Goal: Task Accomplishment & Management: Use online tool/utility

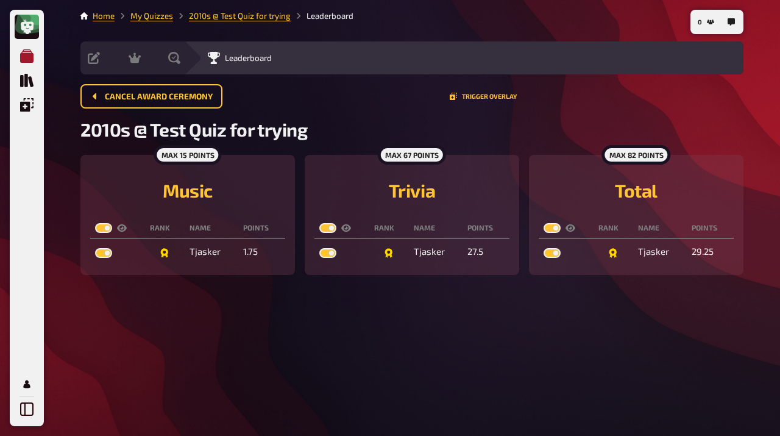
click at [23, 57] on icon "Meine Quizze" at bounding box center [26, 55] width 13 height 13
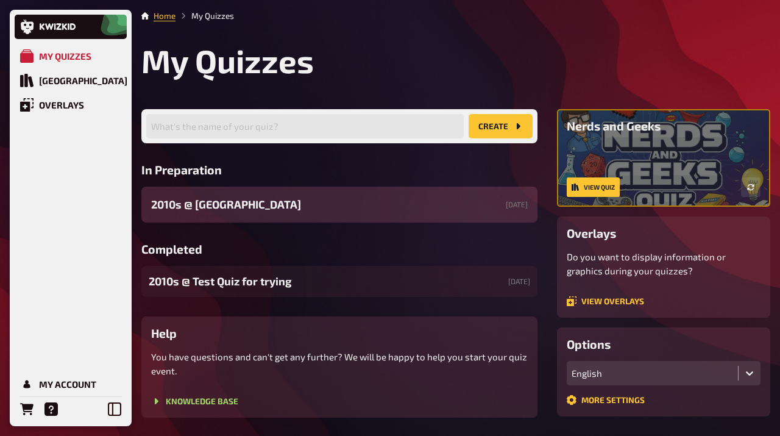
click at [206, 207] on span "2010s ​@ [GEOGRAPHIC_DATA]" at bounding box center [226, 204] width 150 height 16
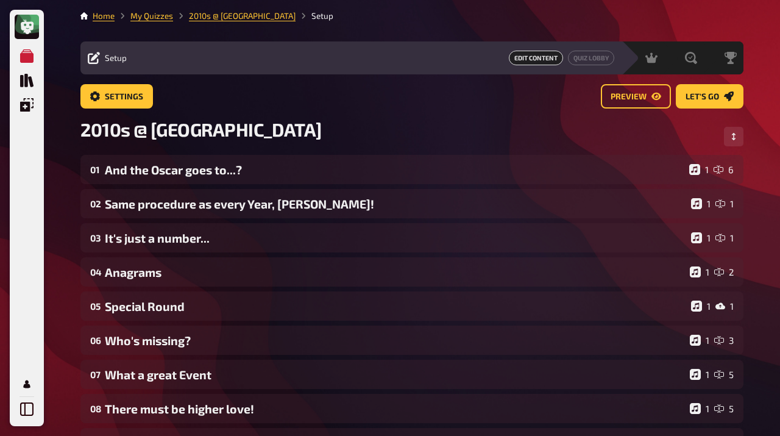
click at [520, 59] on span "Edit Content" at bounding box center [536, 58] width 54 height 15
click at [447, 55] on div "Edit Content Quiz Lobby" at bounding box center [374, 58] width 480 height 15
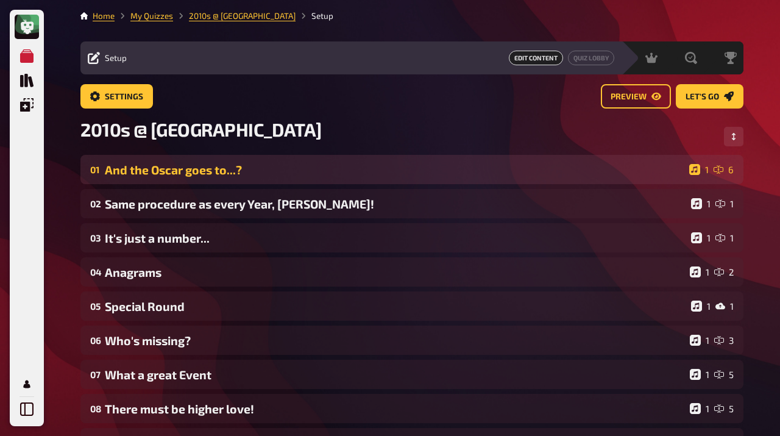
click at [333, 168] on div "And the Oscar goes to...?" at bounding box center [394, 170] width 579 height 14
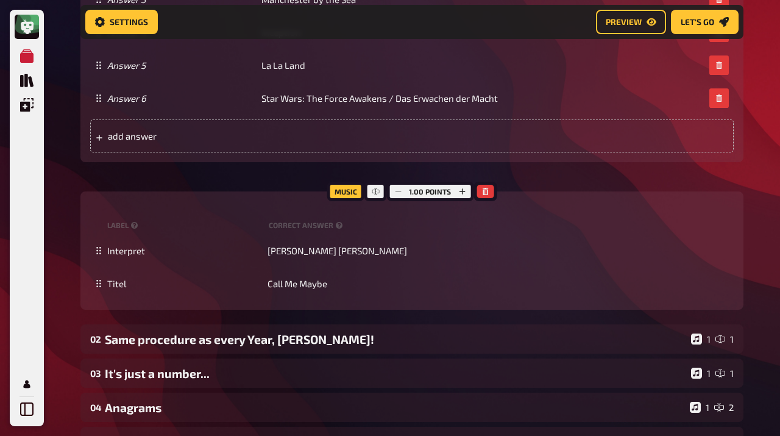
scroll to position [899, 0]
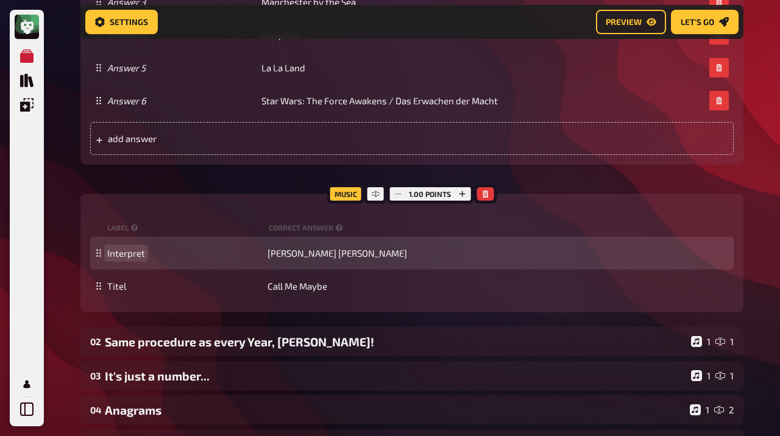
click at [130, 251] on span "Interpret" at bounding box center [126, 252] width 38 height 11
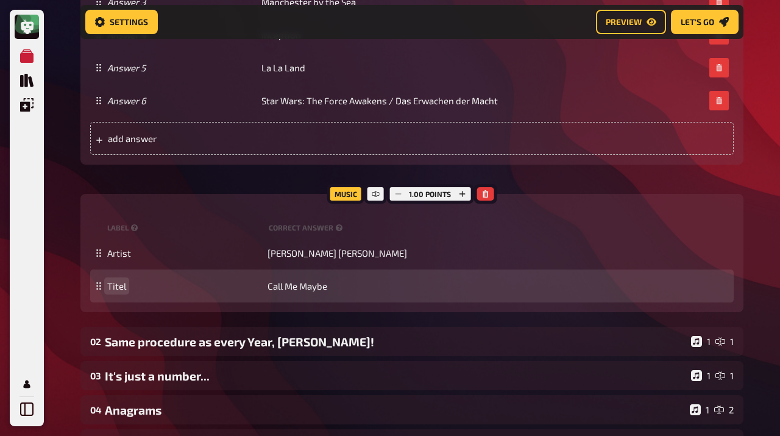
click at [119, 286] on span "Titel" at bounding box center [116, 285] width 19 height 11
click at [112, 285] on span "Titel" at bounding box center [116, 285] width 19 height 11
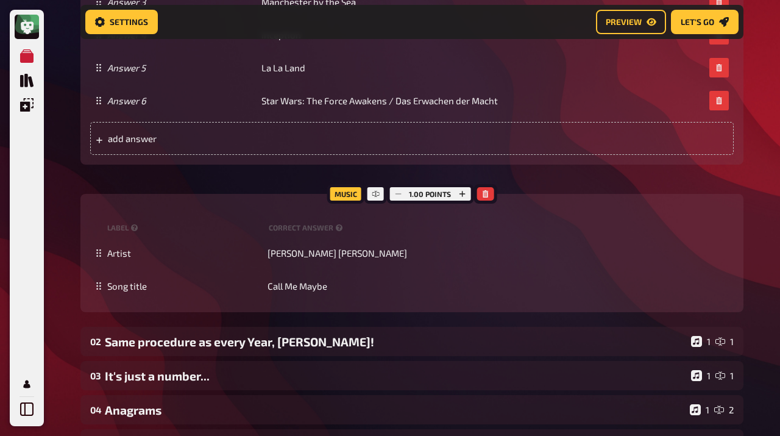
click at [66, 281] on div "My Quizzes Quiz Library Overlays My Account Home My Quizzes 2010s ​@ TSH Amster…" at bounding box center [390, 34] width 780 height 1867
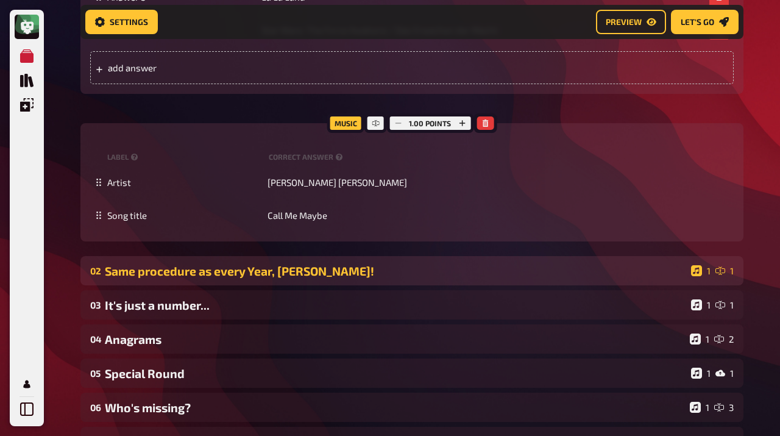
click at [150, 274] on div "Same procedure as every Year, James!" at bounding box center [395, 271] width 581 height 14
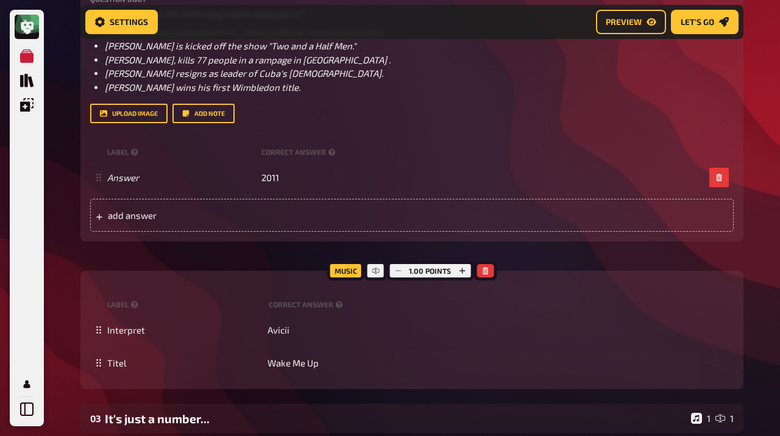
scroll to position [1337, 0]
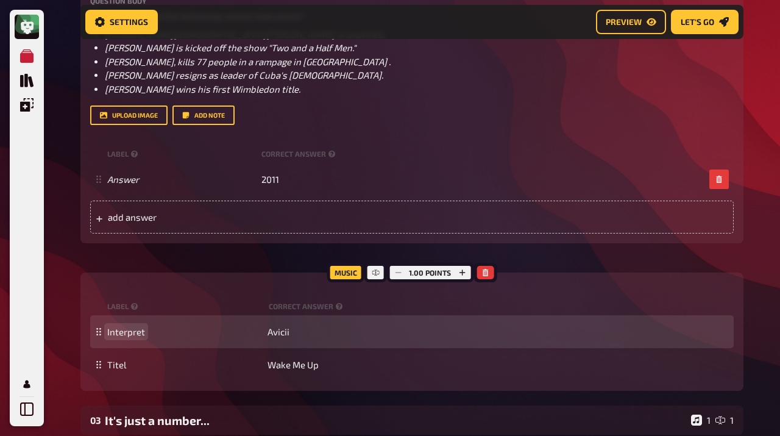
click at [129, 334] on span "Interpret" at bounding box center [126, 331] width 38 height 11
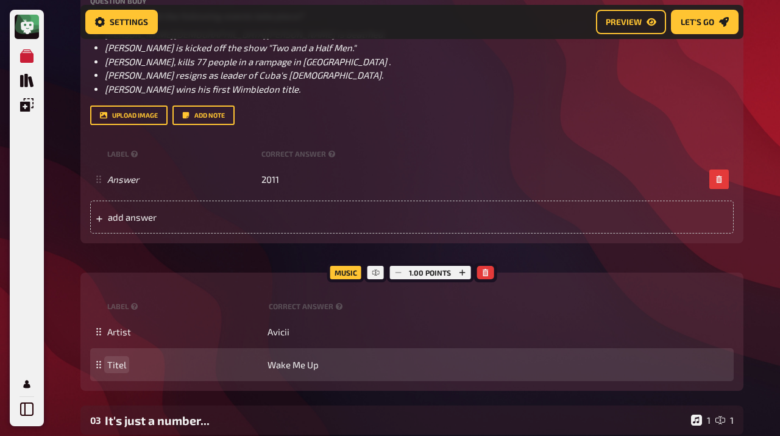
click at [115, 364] on span "Titel" at bounding box center [116, 364] width 19 height 11
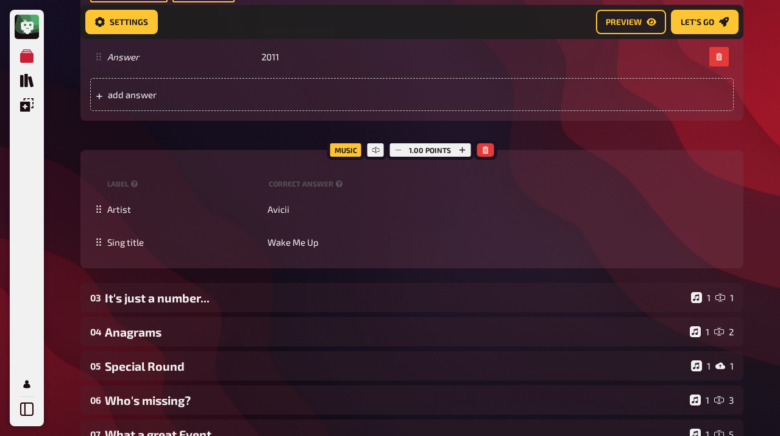
scroll to position [1462, 0]
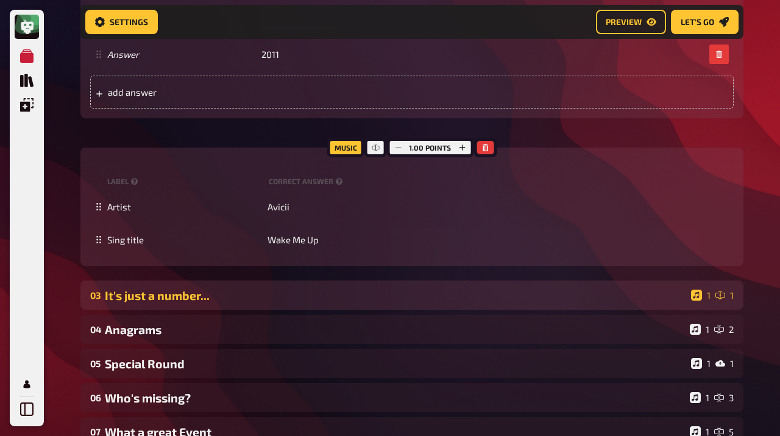
click at [136, 291] on div "It's just a number..." at bounding box center [395, 295] width 581 height 14
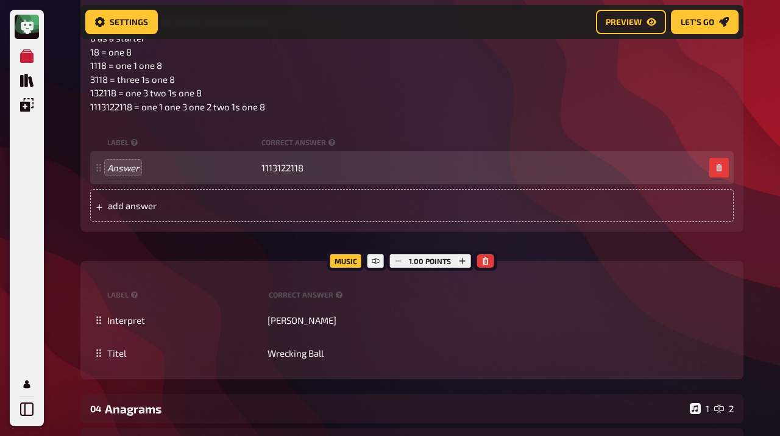
scroll to position [1974, 0]
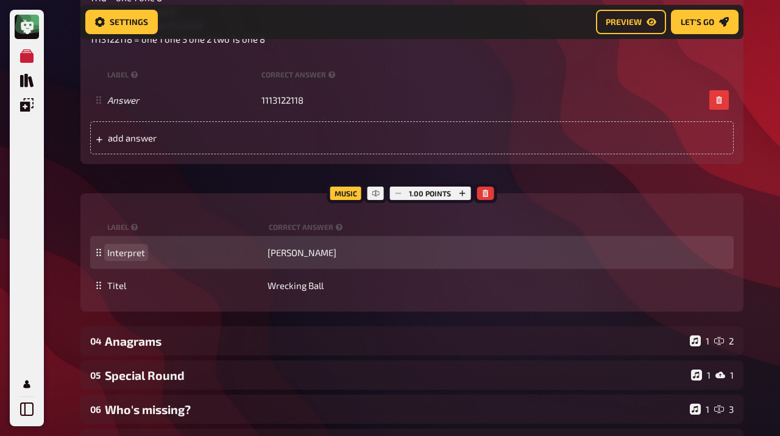
click at [121, 253] on span "Interpret" at bounding box center [126, 252] width 38 height 11
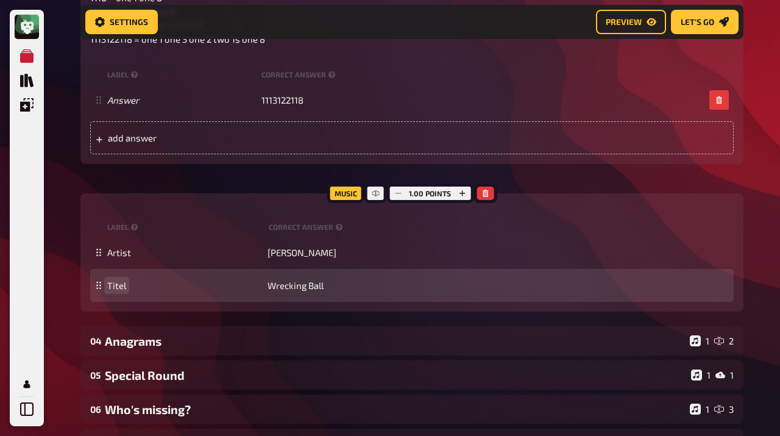
click at [121, 280] on span "Titel" at bounding box center [116, 285] width 19 height 11
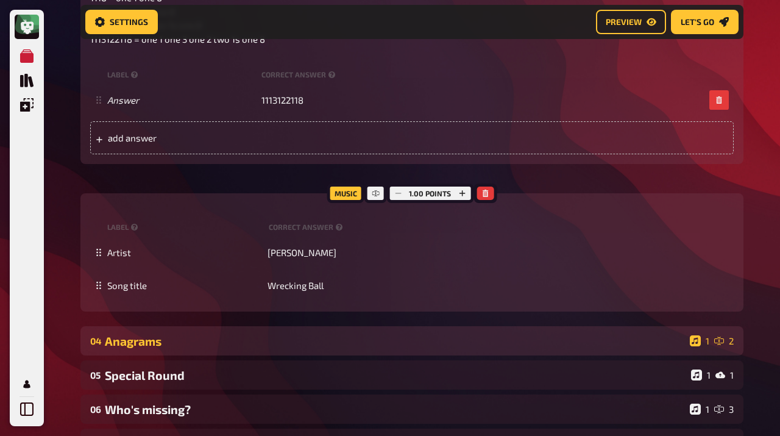
click at [166, 344] on div "Anagrams" at bounding box center [395, 341] width 580 height 14
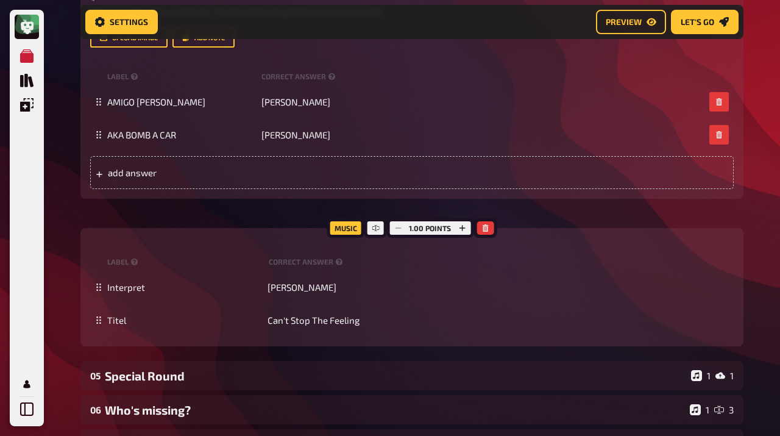
scroll to position [2423, 0]
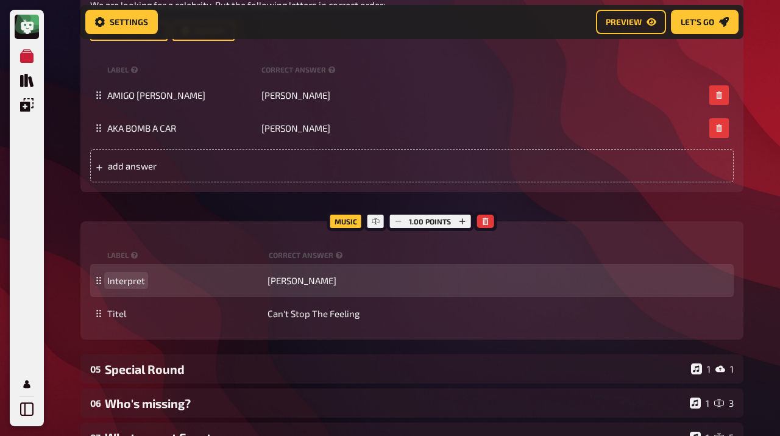
click at [126, 279] on span "Interpret" at bounding box center [126, 280] width 38 height 11
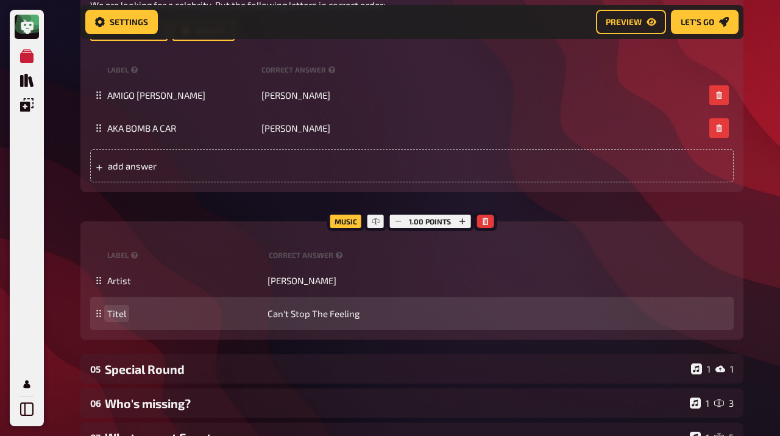
click at [119, 312] on span "Titel" at bounding box center [116, 313] width 19 height 11
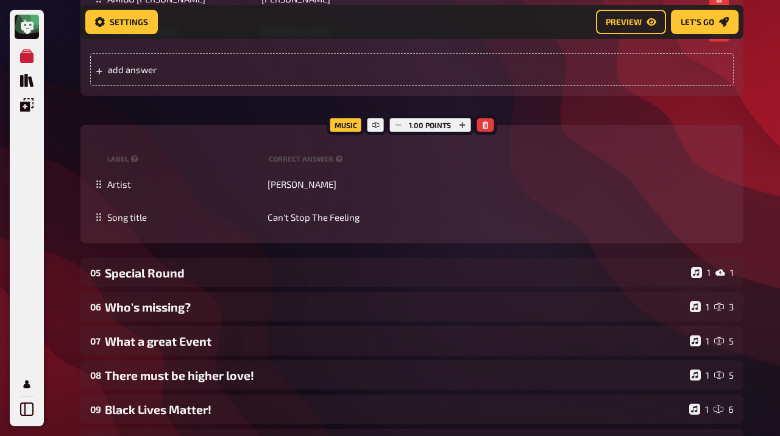
scroll to position [2525, 0]
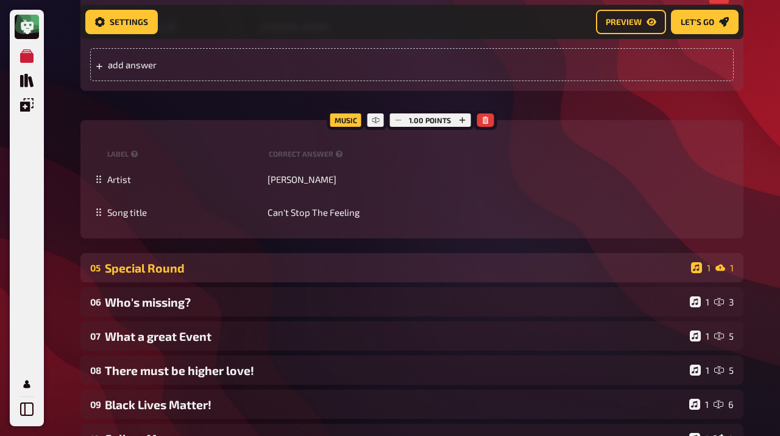
click at [132, 261] on div "Special Round" at bounding box center [395, 268] width 581 height 14
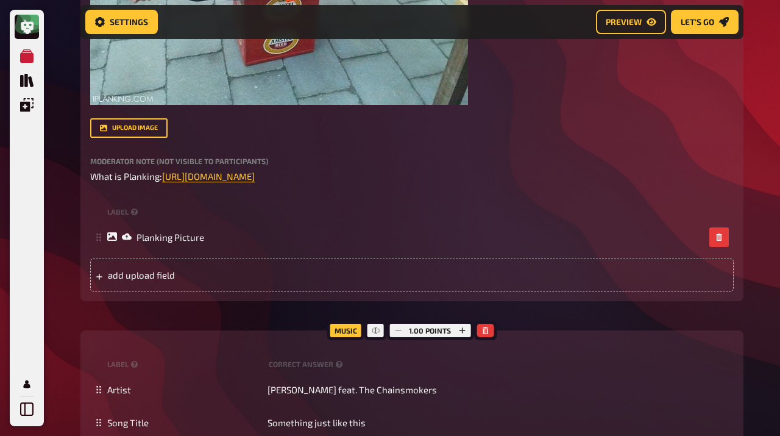
scroll to position [3189, 0]
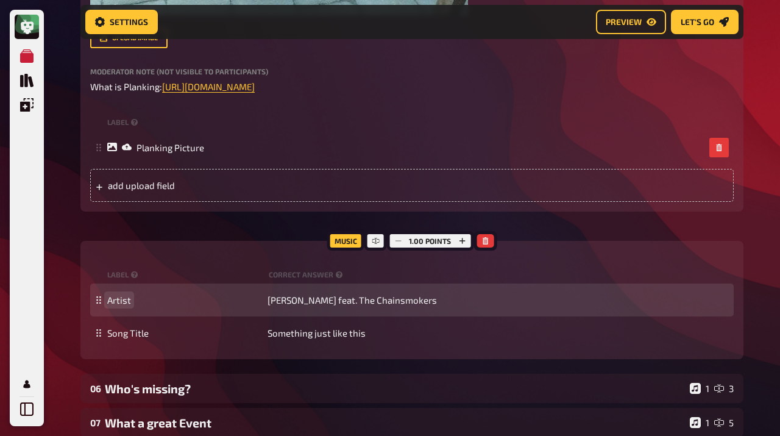
click at [122, 300] on span "Artist" at bounding box center [119, 299] width 24 height 11
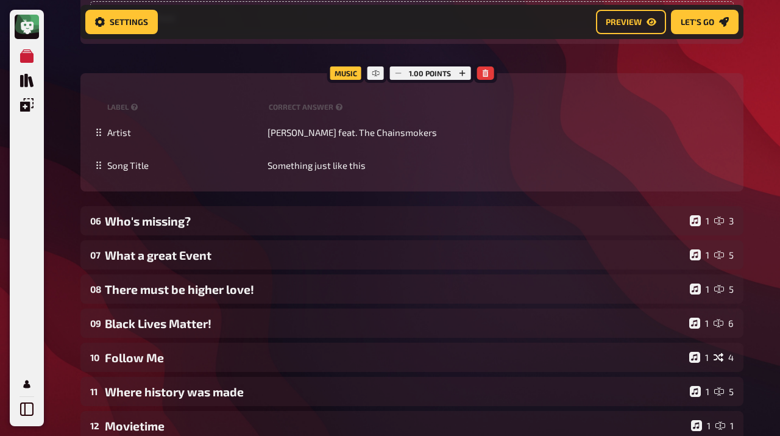
scroll to position [3385, 0]
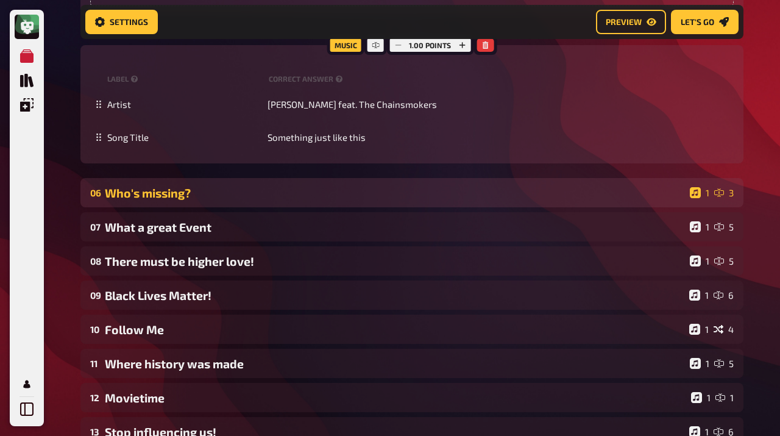
click at [140, 197] on div "Who's missing?" at bounding box center [395, 193] width 580 height 14
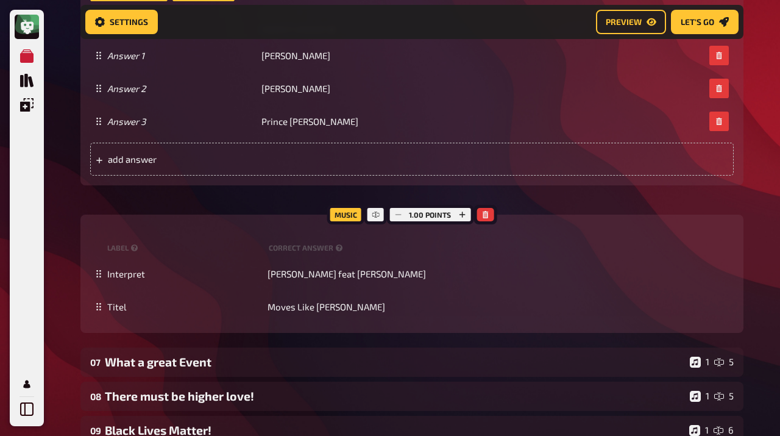
scroll to position [3873, 0]
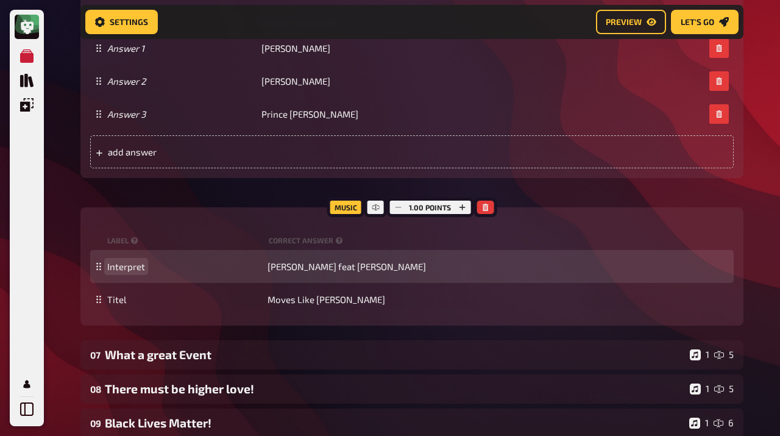
click at [124, 267] on span "Interpret" at bounding box center [126, 266] width 38 height 11
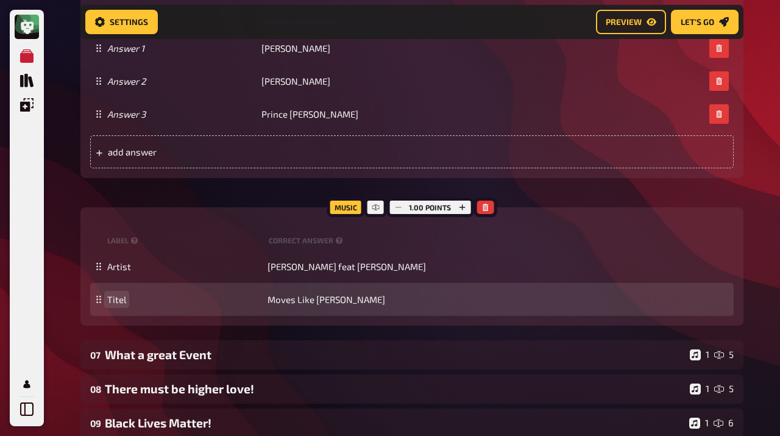
click at [118, 300] on span "Titel" at bounding box center [116, 299] width 19 height 11
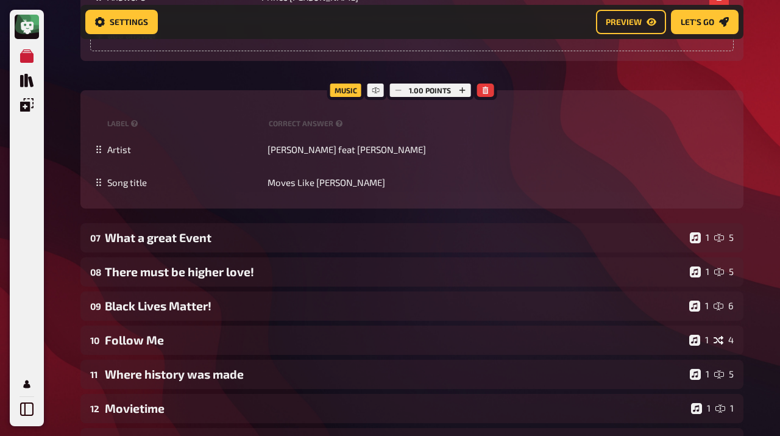
scroll to position [4009, 0]
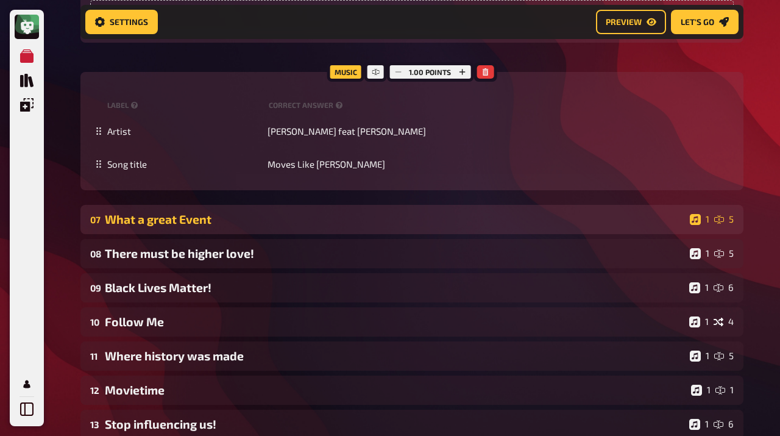
click at [130, 221] on div "What a great Event" at bounding box center [395, 219] width 580 height 14
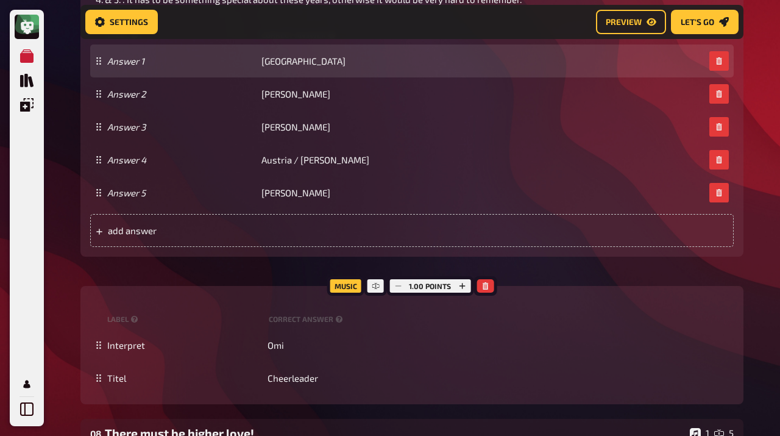
scroll to position [4567, 0]
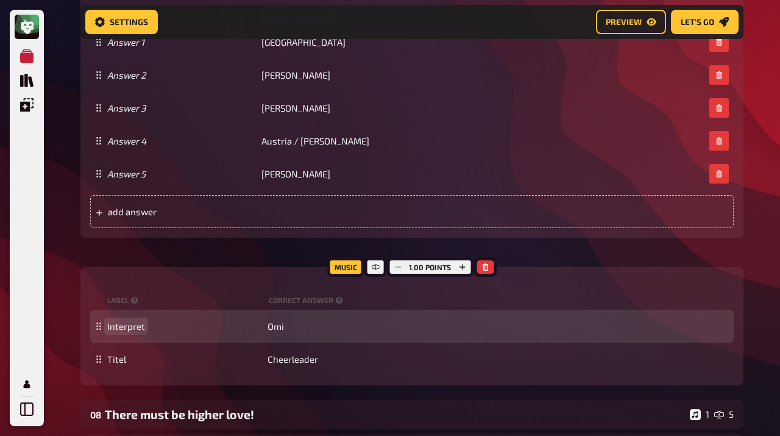
click at [125, 327] on span "Interpret" at bounding box center [126, 325] width 38 height 11
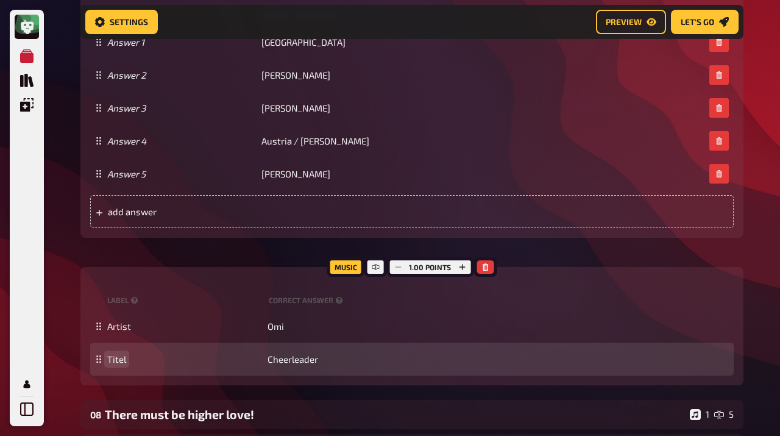
click at [115, 361] on span "Titel" at bounding box center [116, 358] width 19 height 11
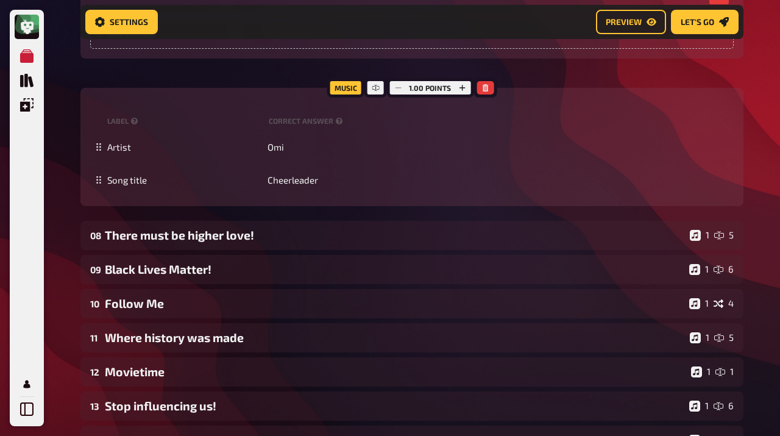
scroll to position [4747, 0]
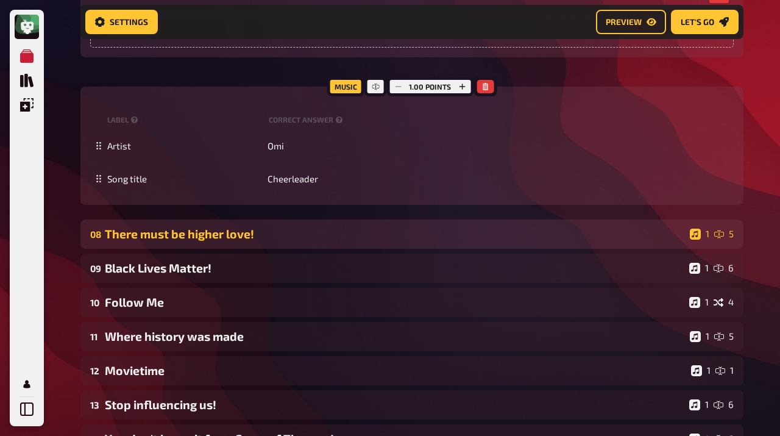
click at [149, 238] on div "There must be higher love!" at bounding box center [395, 234] width 580 height 14
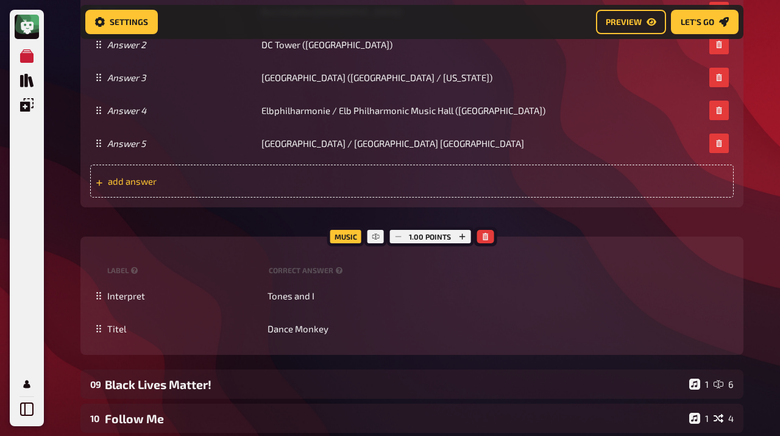
scroll to position [5541, 0]
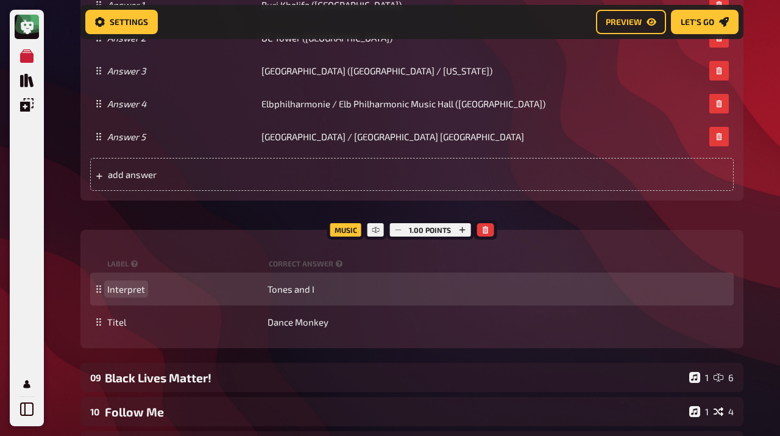
click at [119, 291] on span "Interpret" at bounding box center [126, 288] width 38 height 11
click at [119, 291] on span "Song title" at bounding box center [127, 288] width 40 height 11
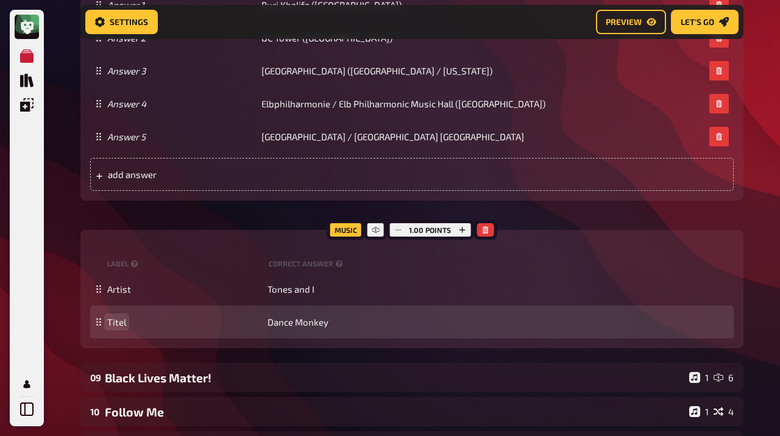
click at [119, 320] on span "Titel" at bounding box center [116, 321] width 19 height 11
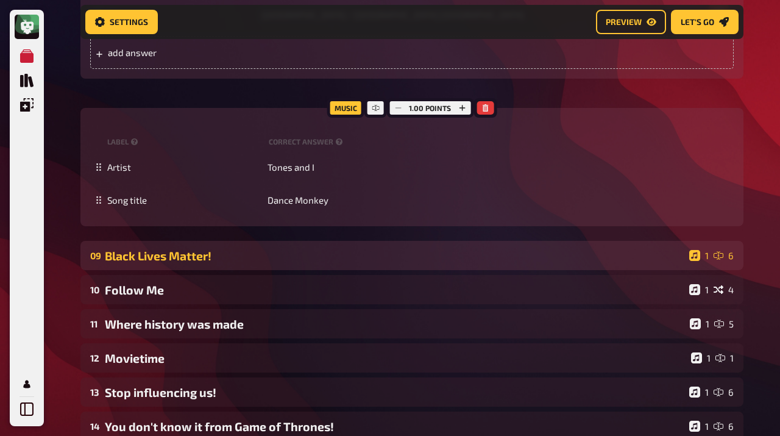
click at [149, 256] on div "Black Lives Matter!" at bounding box center [394, 256] width 579 height 14
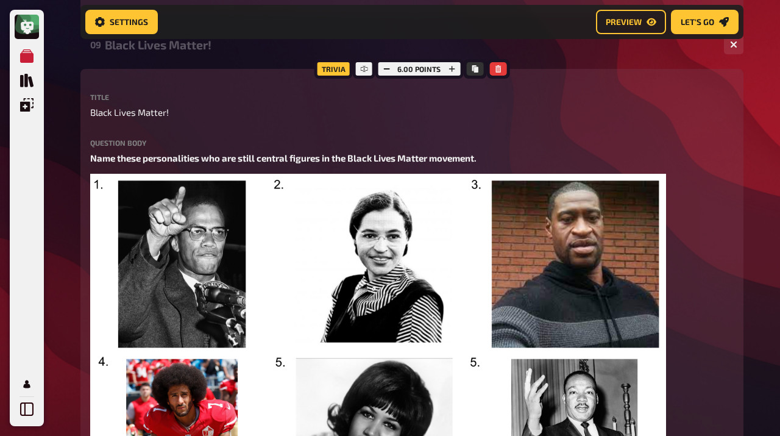
scroll to position [5873, 0]
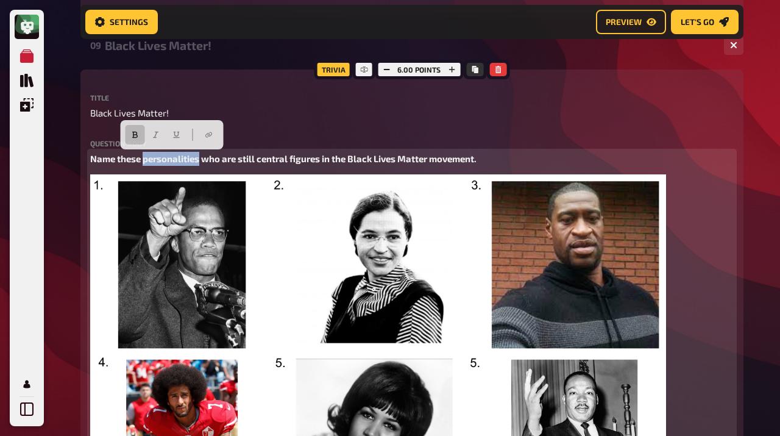
drag, startPoint x: 200, startPoint y: 160, endPoint x: 144, endPoint y: 159, distance: 56.7
click at [144, 159] on span "Name these personalities who are still central figures in the Black Lives Matte…" at bounding box center [283, 158] width 386 height 11
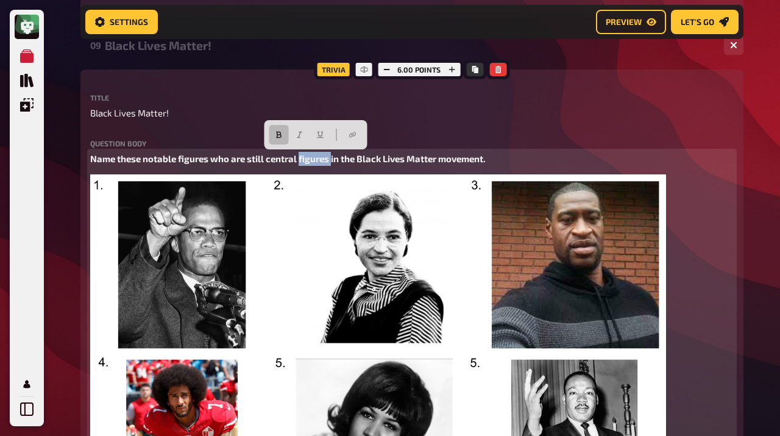
drag, startPoint x: 333, startPoint y: 159, endPoint x: 300, endPoint y: 160, distance: 32.9
click at [300, 160] on span "Name these notable figures who are still central figures in the Black Lives Mat…" at bounding box center [287, 158] width 395 height 11
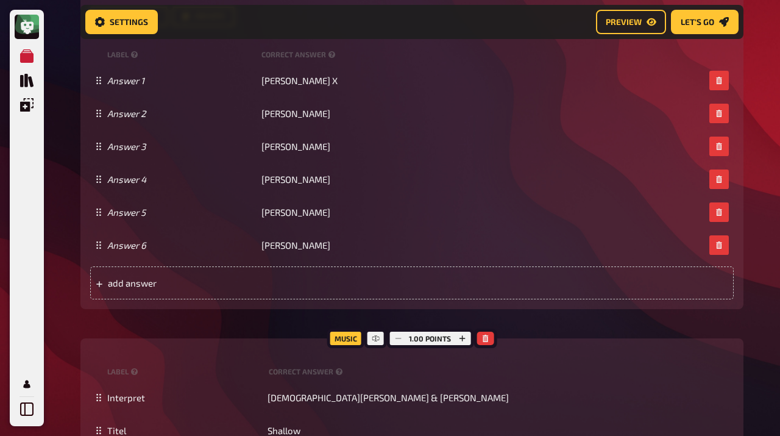
scroll to position [6403, 0]
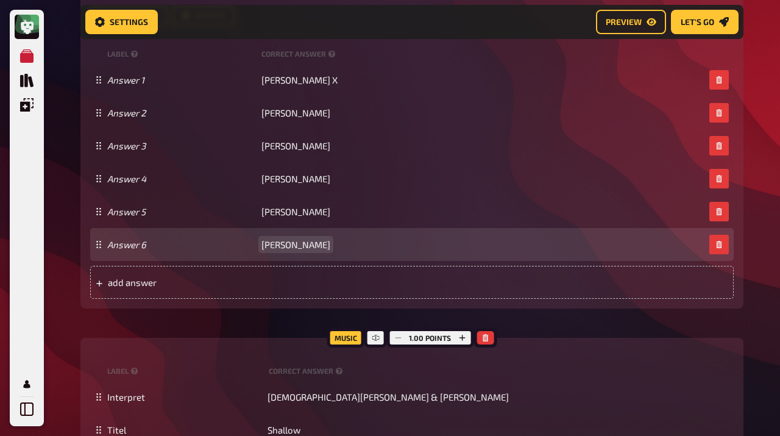
click at [339, 247] on div "Answer 6 Martin Luther King" at bounding box center [405, 244] width 597 height 11
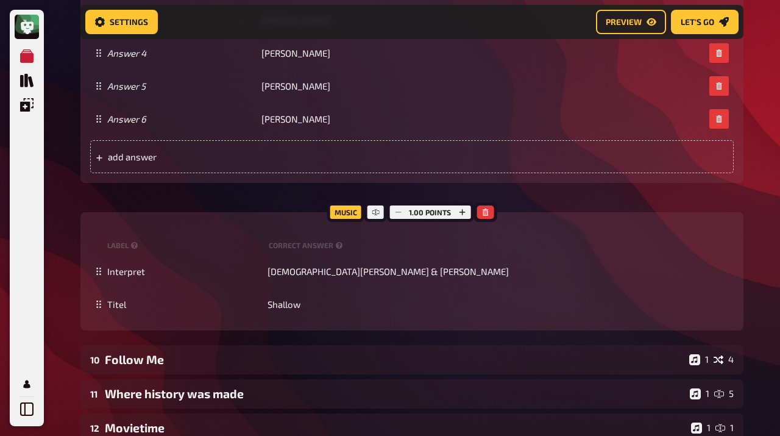
scroll to position [6529, 0]
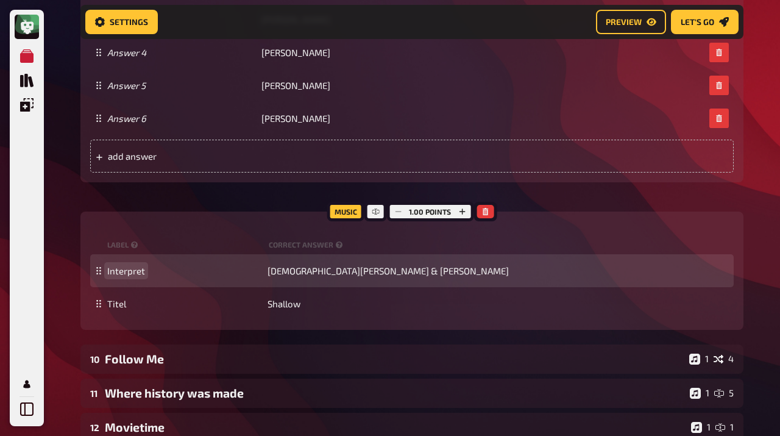
click at [129, 267] on span "Interpret" at bounding box center [126, 270] width 38 height 11
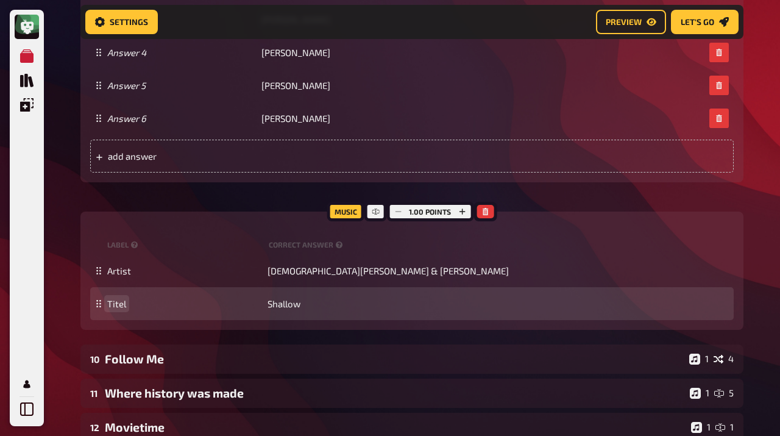
click at [116, 305] on span "Titel" at bounding box center [116, 303] width 19 height 11
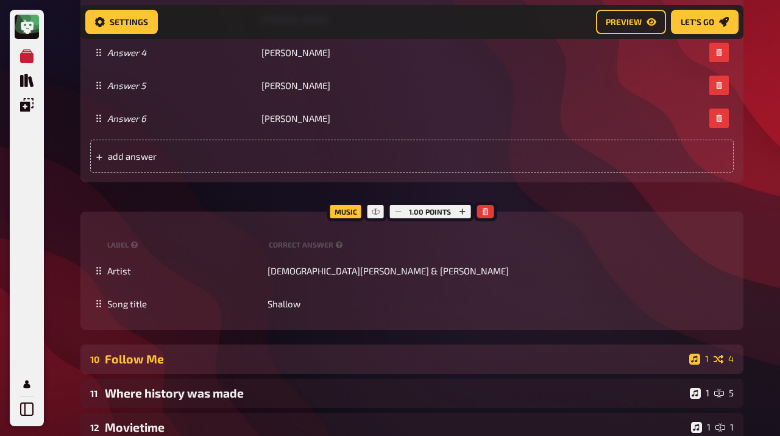
click at [140, 355] on div "Follow Me" at bounding box center [394, 359] width 579 height 14
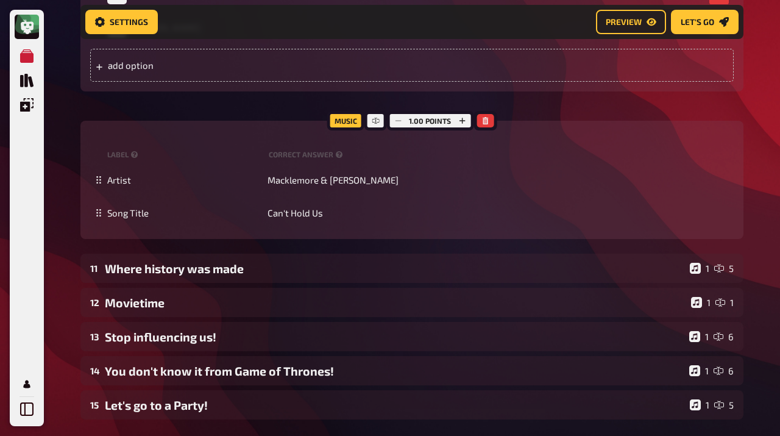
scroll to position [7260, 0]
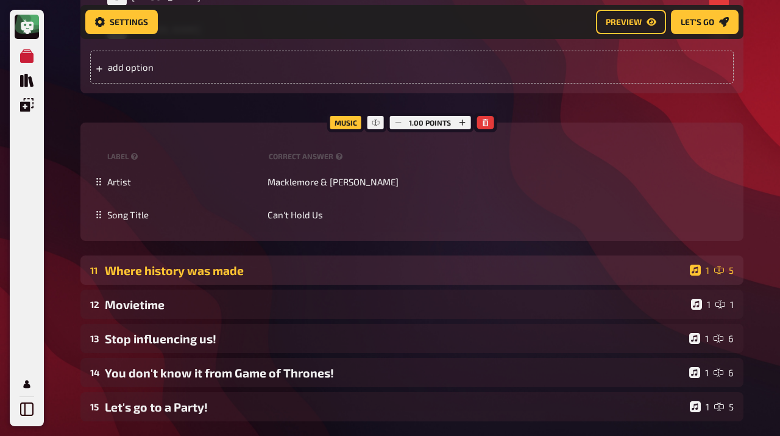
click at [135, 269] on div "Where history was made" at bounding box center [395, 270] width 580 height 14
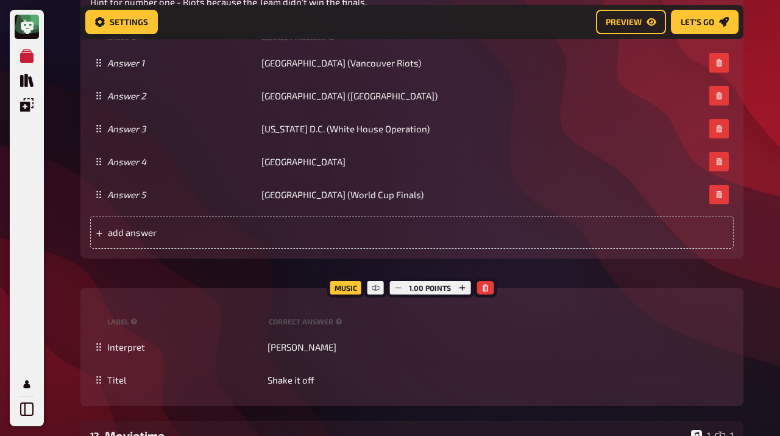
scroll to position [8084, 0]
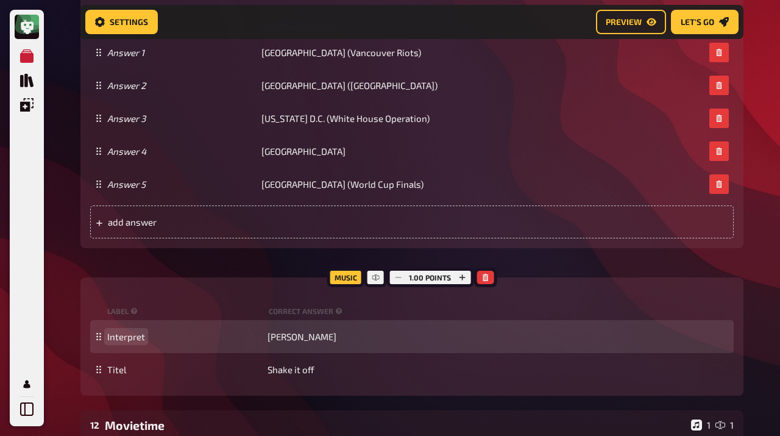
click at [130, 341] on div "Interpret Taylor Swift" at bounding box center [411, 336] width 643 height 33
click at [128, 338] on span "Interpret" at bounding box center [126, 336] width 38 height 11
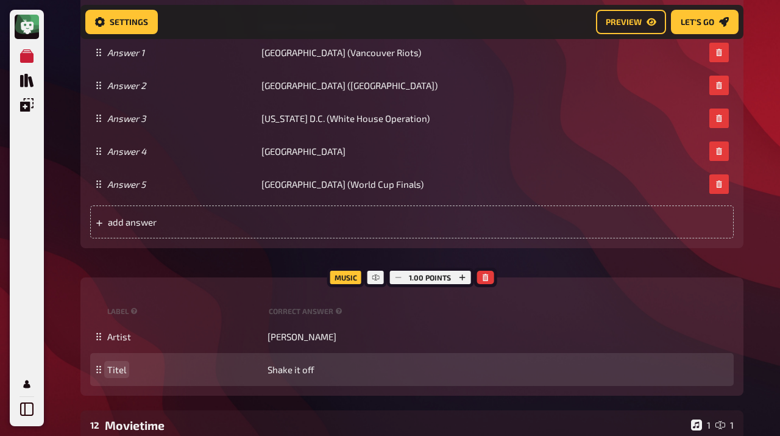
click at [116, 367] on span "Titel" at bounding box center [116, 369] width 19 height 11
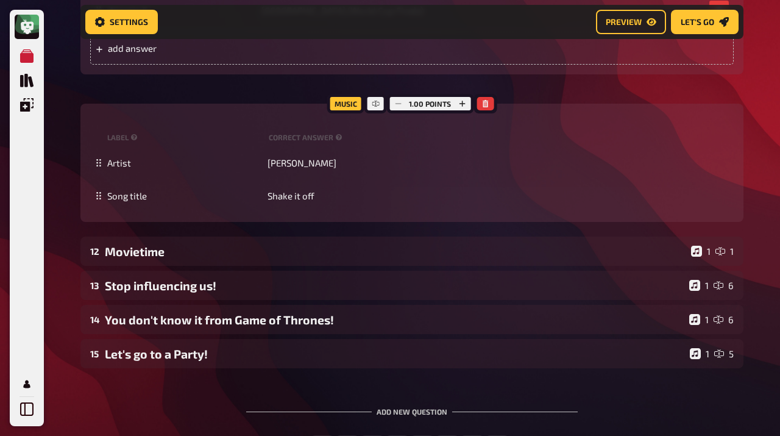
scroll to position [8256, 0]
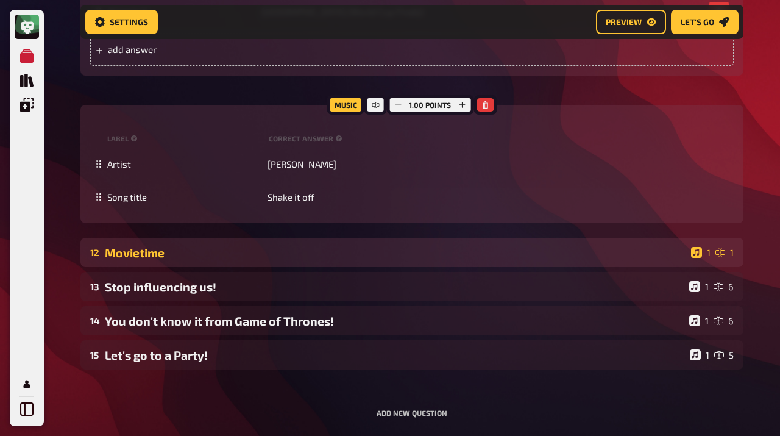
click at [136, 256] on div "Movietime" at bounding box center [395, 253] width 581 height 14
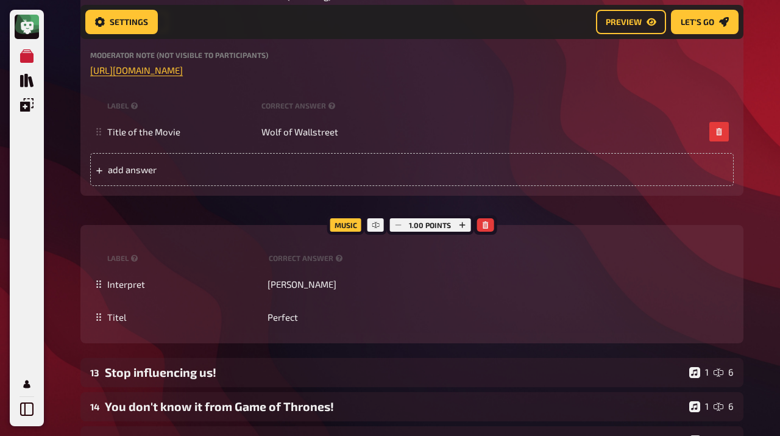
scroll to position [8627, 0]
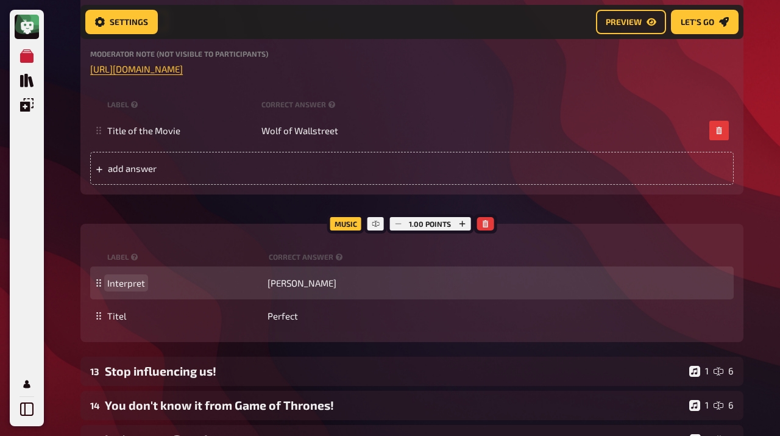
click at [133, 284] on span "Interpret" at bounding box center [126, 282] width 38 height 11
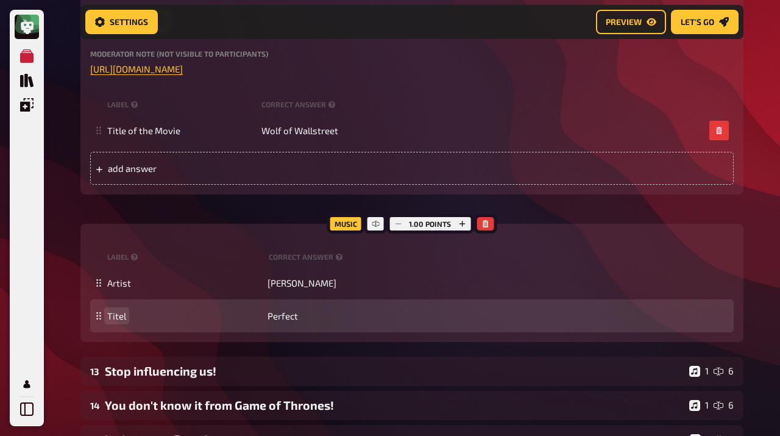
click at [118, 313] on span "Titel" at bounding box center [116, 315] width 19 height 11
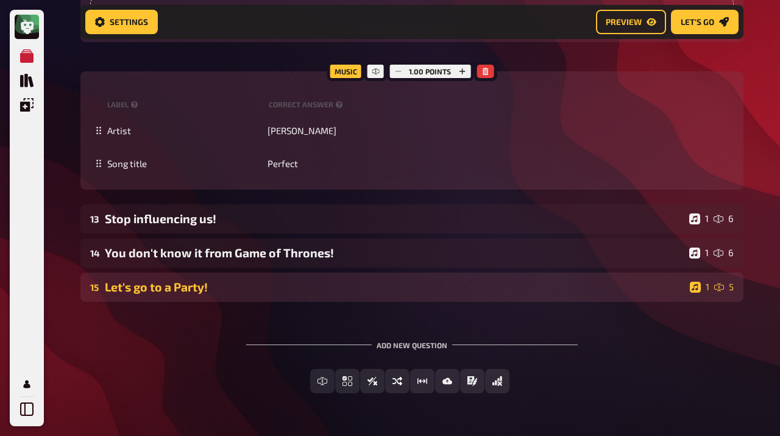
scroll to position [8783, 0]
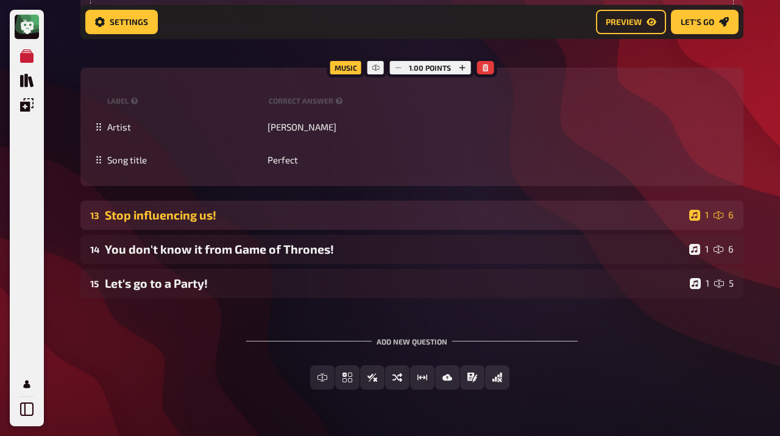
click at [158, 219] on div "Stop influencing us!" at bounding box center [394, 215] width 579 height 14
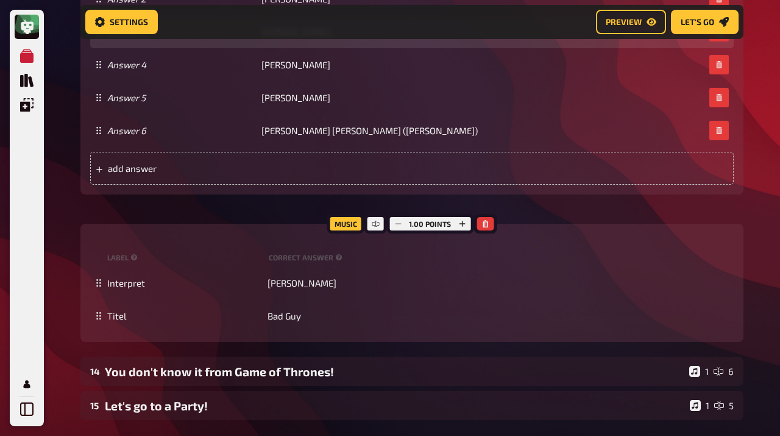
scroll to position [9609, 0]
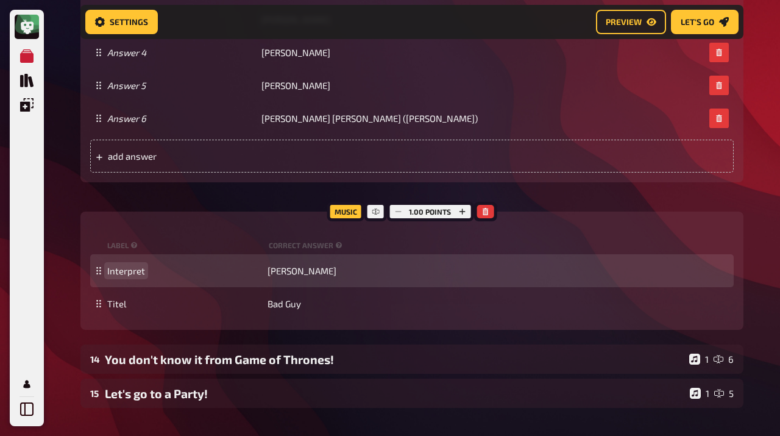
click at [118, 266] on span "Interpret" at bounding box center [126, 270] width 38 height 11
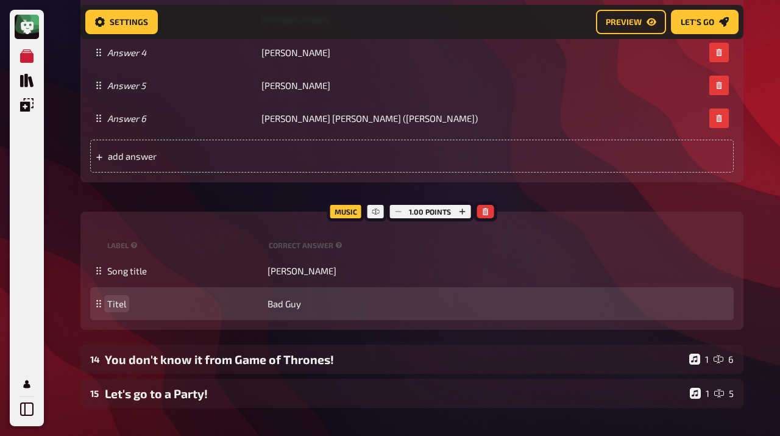
click at [114, 300] on span "Titel" at bounding box center [116, 303] width 19 height 11
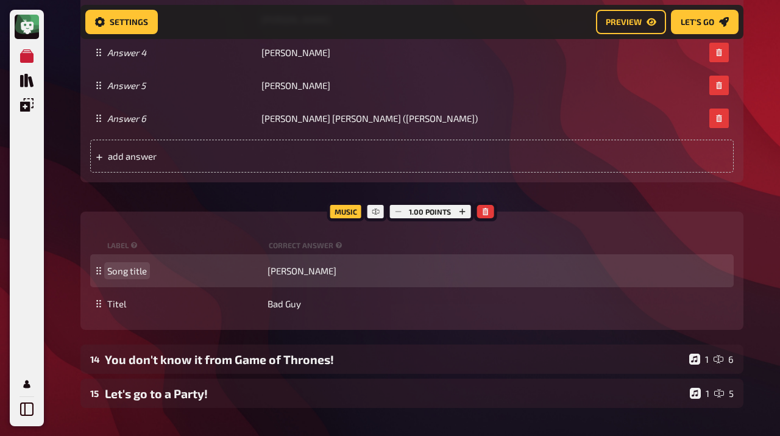
click at [123, 275] on span "Song title" at bounding box center [127, 270] width 40 height 11
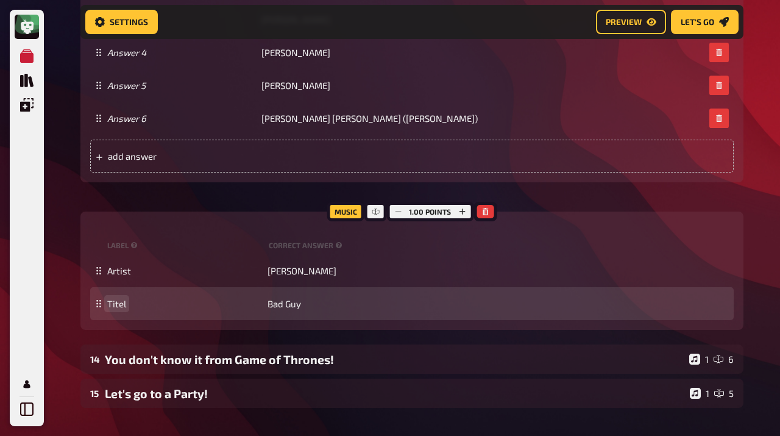
click at [119, 304] on span "Titel" at bounding box center [116, 303] width 19 height 11
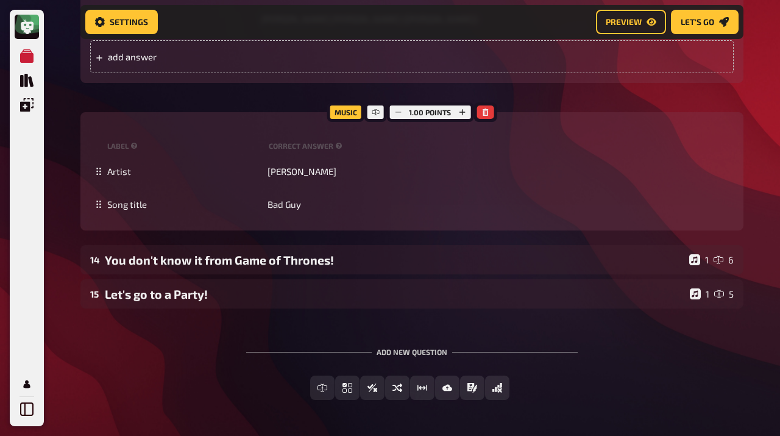
scroll to position [9743, 0]
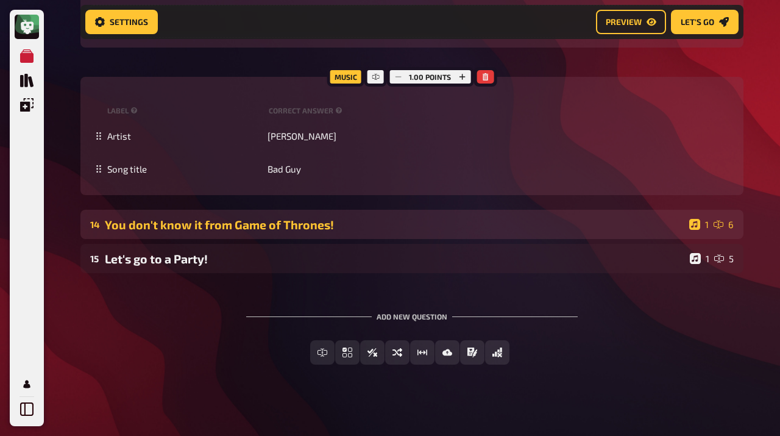
click at [140, 228] on div "You don't know it from Game of Thrones!" at bounding box center [394, 224] width 579 height 14
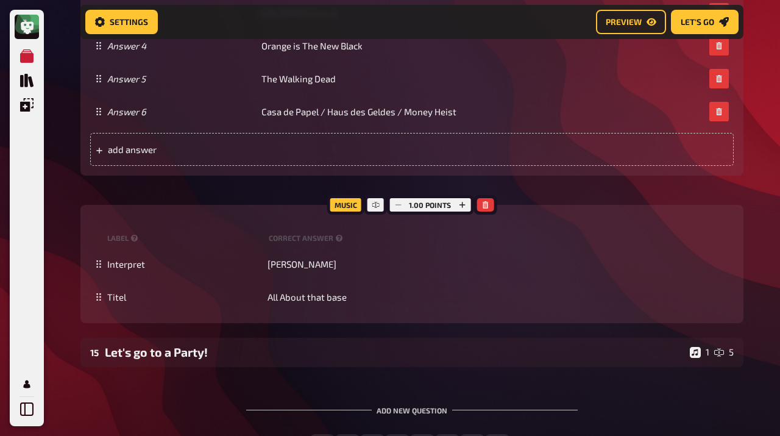
scroll to position [10275, 0]
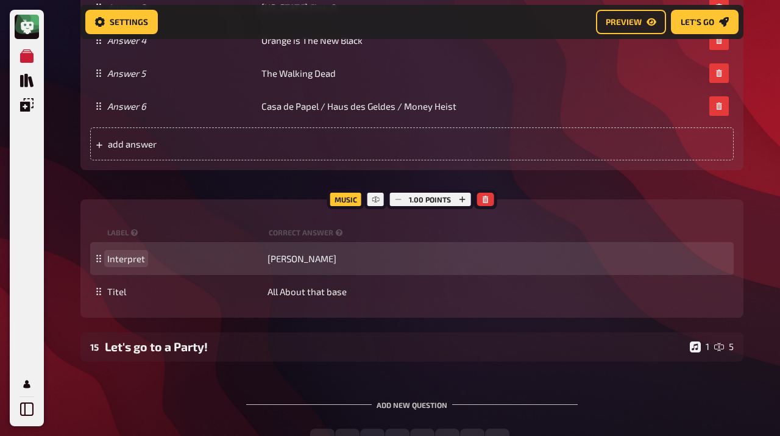
click at [118, 261] on span "Interpret" at bounding box center [126, 258] width 38 height 11
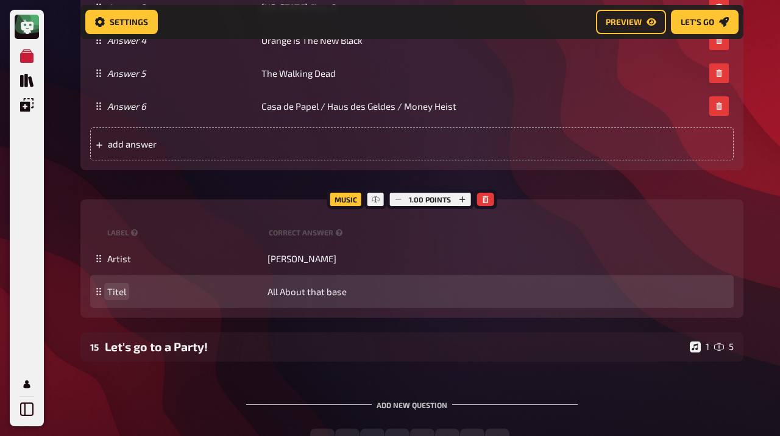
click at [119, 288] on span "Titel" at bounding box center [116, 291] width 19 height 11
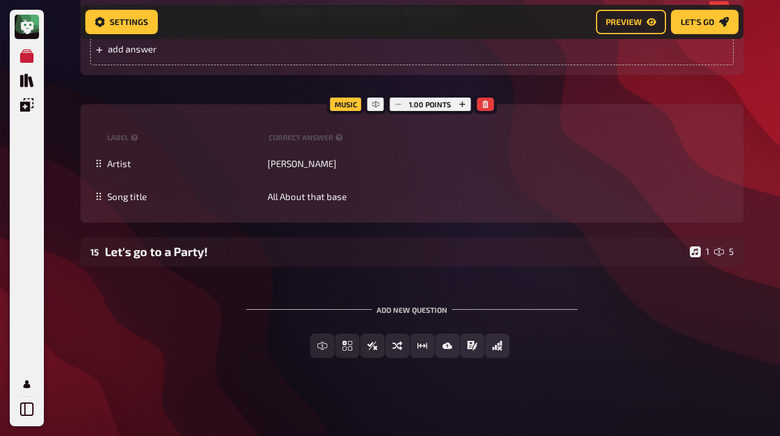
scroll to position [10368, 0]
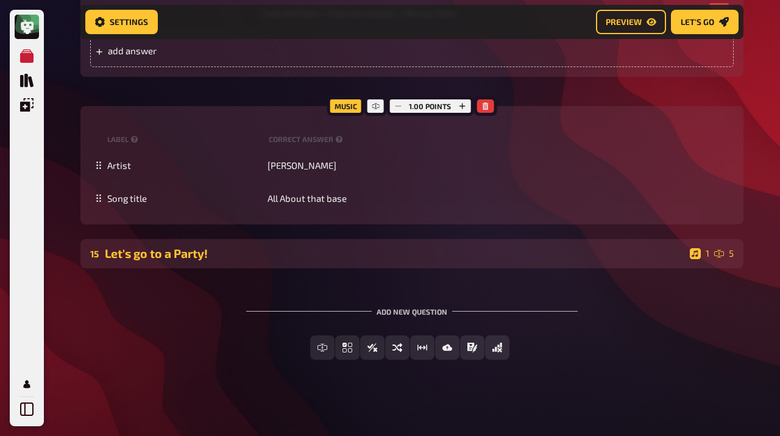
click at [135, 261] on div "15 Let's go to a Party! 1 5" at bounding box center [411, 253] width 663 height 29
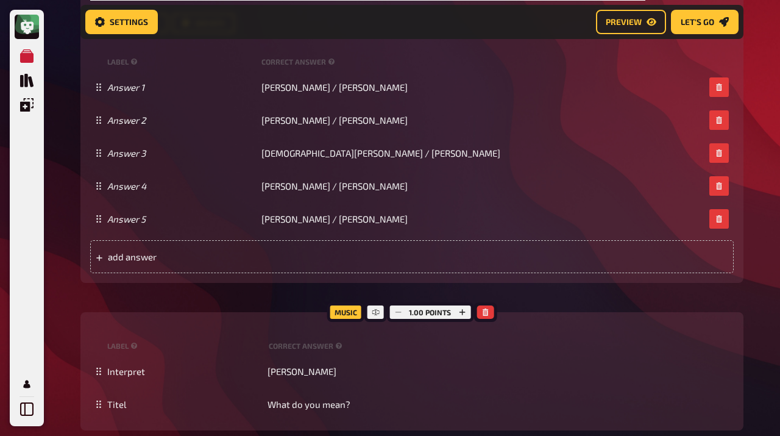
scroll to position [11106, 0]
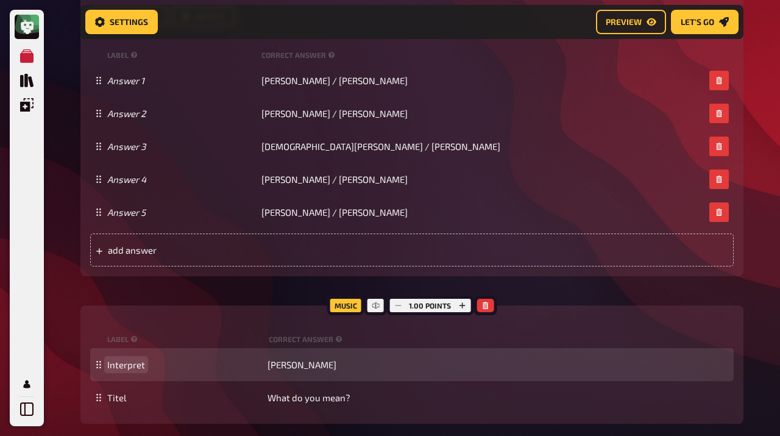
click at [132, 364] on span "Interpret" at bounding box center [126, 364] width 38 height 11
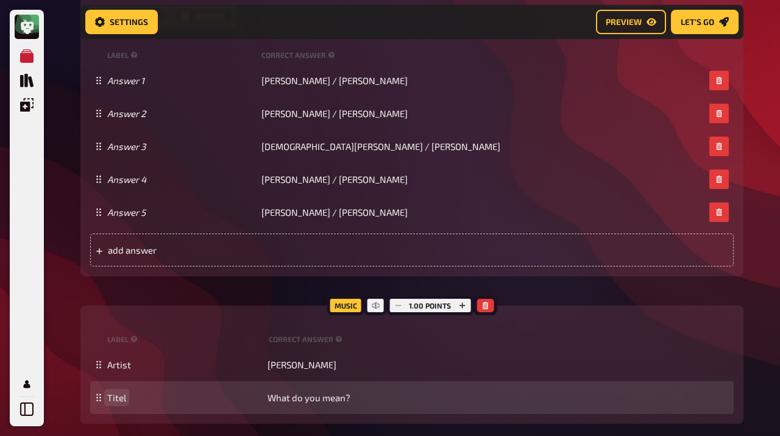
click at [116, 398] on span "Titel" at bounding box center [116, 397] width 19 height 11
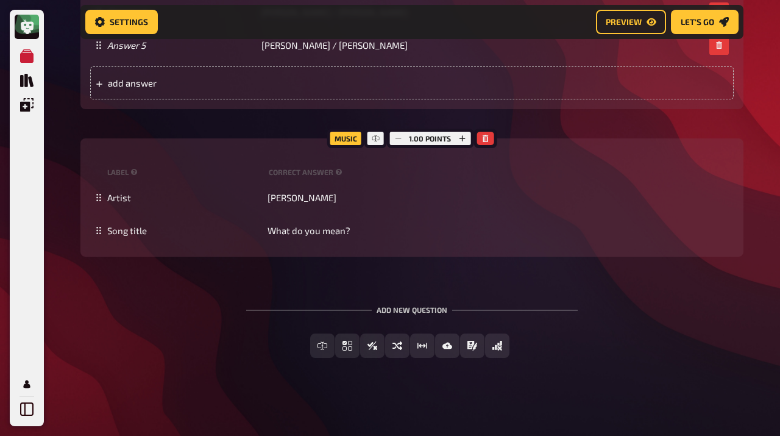
click at [103, 372] on div "Free Text Input Multiple Choice True / False Sorting Question Estimation Questi…" at bounding box center [411, 355] width 663 height 44
click at [608, 21] on span "Preview" at bounding box center [624, 22] width 36 height 9
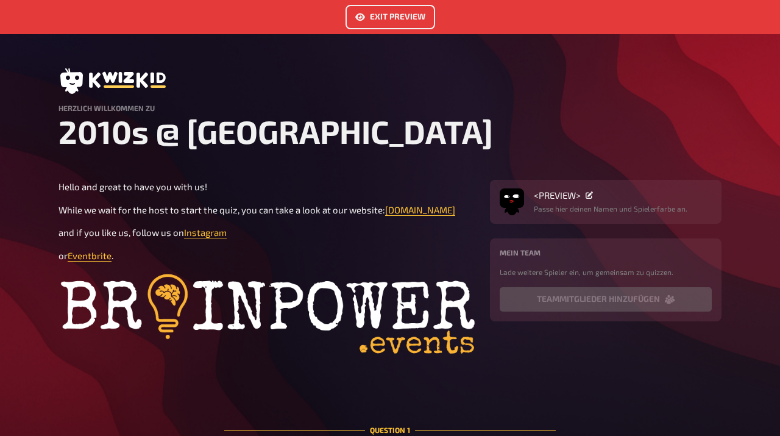
click at [392, 16] on link "Exit Preview" at bounding box center [390, 17] width 90 height 24
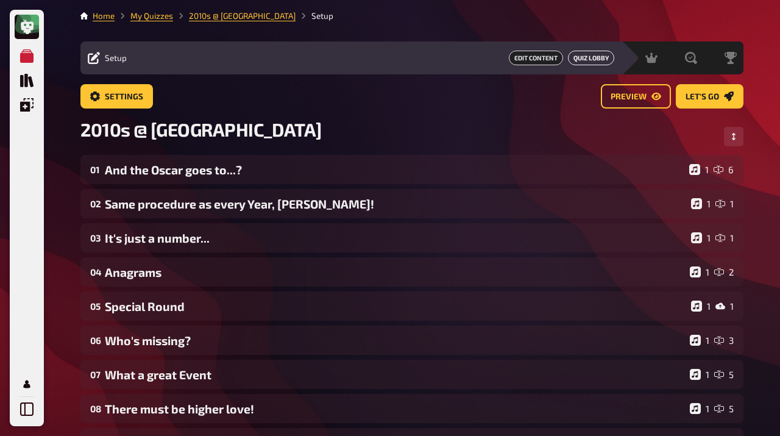
click at [582, 58] on link "Quiz Lobby" at bounding box center [591, 58] width 46 height 15
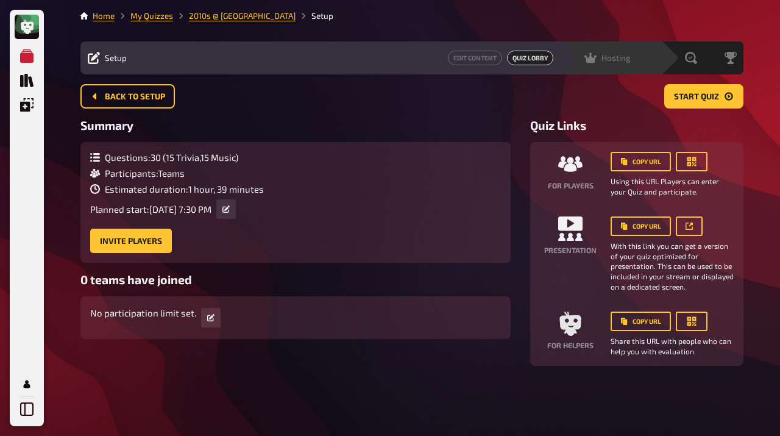
click at [595, 65] on div "Hosting undefined" at bounding box center [610, 57] width 101 height 33
